Goal: Information Seeking & Learning: Learn about a topic

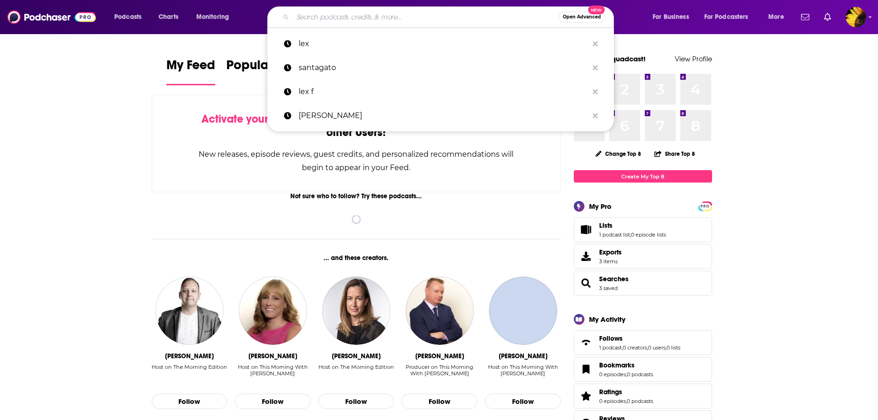
click at [344, 17] on input "Search podcasts, credits, & more..." at bounding box center [426, 17] width 266 height 15
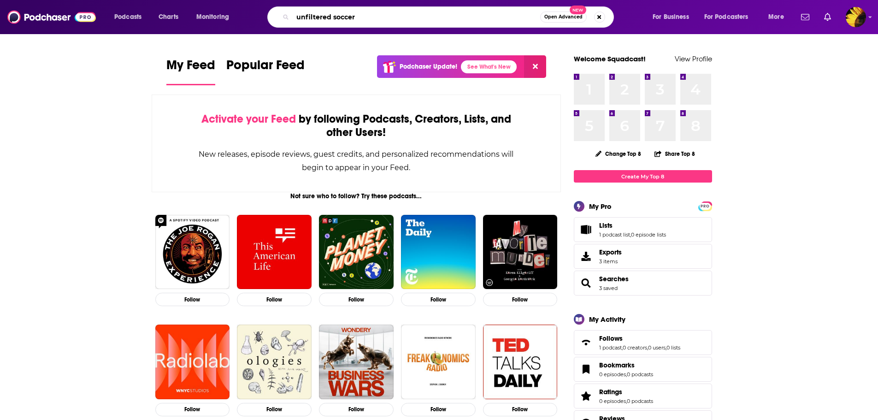
type input "unfiltered soccer"
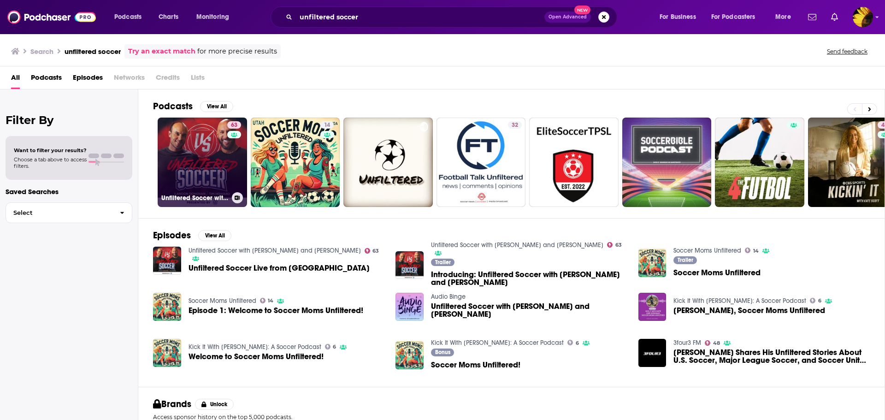
click at [197, 158] on link "63 Unfiltered Soccer with [PERSON_NAME] and [PERSON_NAME]" at bounding box center [202, 162] width 89 height 89
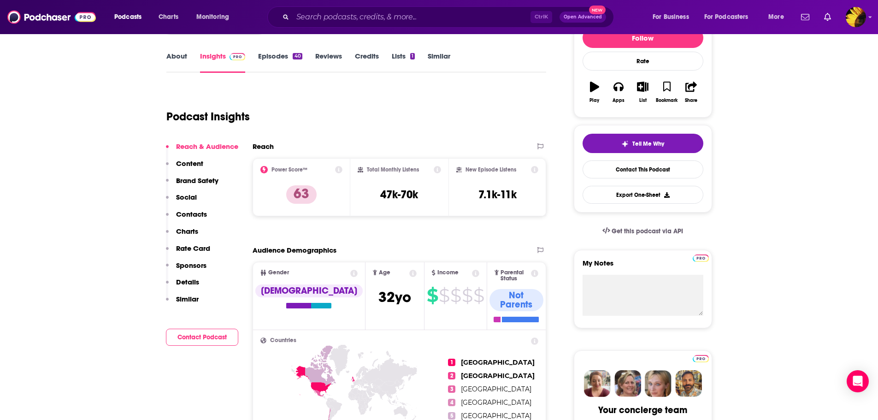
scroll to position [92, 0]
